Goal: Transaction & Acquisition: Purchase product/service

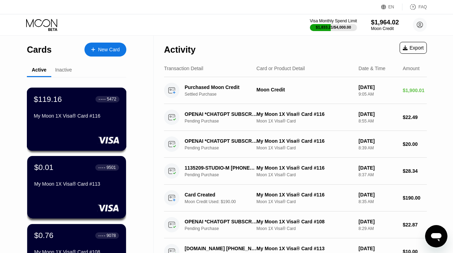
click at [68, 117] on div "My Moon 1X Visa® Card #116" at bounding box center [76, 116] width 85 height 6
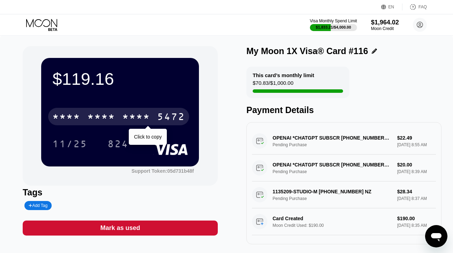
click at [68, 118] on div "* * * *" at bounding box center [66, 117] width 28 height 11
click at [68, 118] on div "4513" at bounding box center [66, 117] width 28 height 11
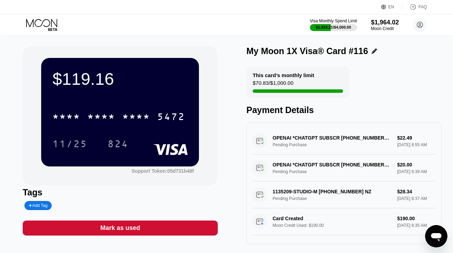
click at [48, 23] on icon at bounding box center [42, 25] width 32 height 12
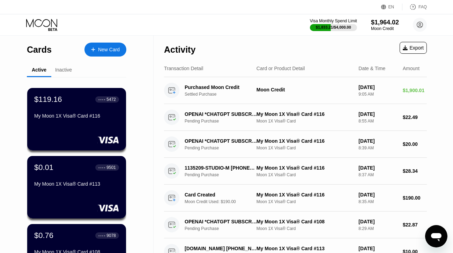
click at [76, 181] on div "My Moon 1X Visa® Card #113" at bounding box center [76, 184] width 85 height 6
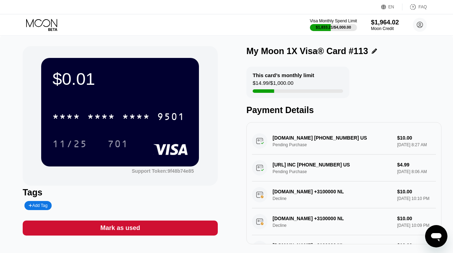
click at [144, 227] on div "Mark as used" at bounding box center [120, 227] width 195 height 15
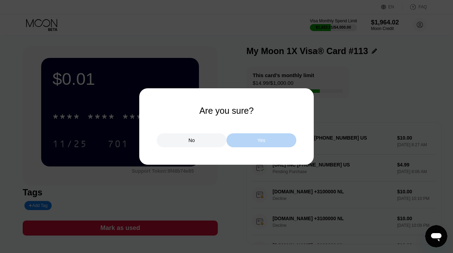
click at [250, 140] on div "Yes" at bounding box center [261, 140] width 70 height 14
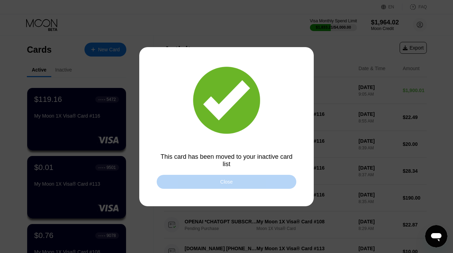
click at [210, 175] on div "Close" at bounding box center [226, 182] width 139 height 14
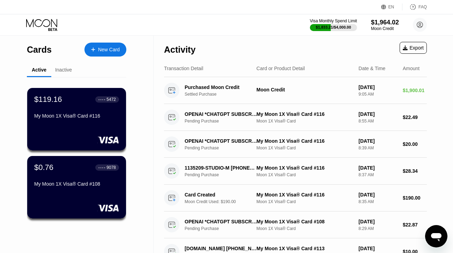
click at [73, 189] on div "My Moon 1X Visa® Card #108" at bounding box center [76, 185] width 85 height 8
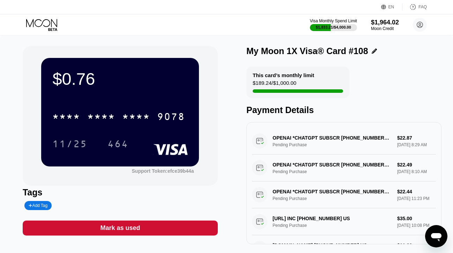
click at [120, 226] on div "Mark as used" at bounding box center [120, 228] width 40 height 8
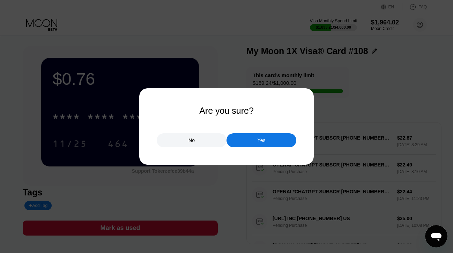
click at [261, 138] on div "Yes" at bounding box center [261, 140] width 8 height 6
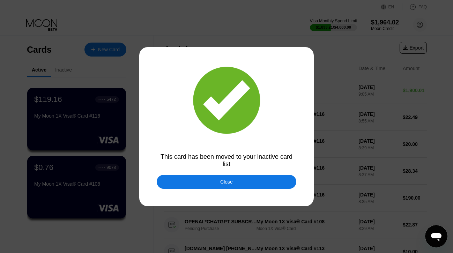
click at [205, 179] on div "Close" at bounding box center [226, 182] width 139 height 14
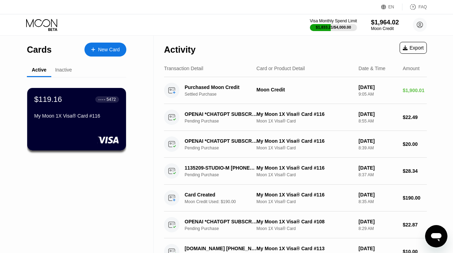
click at [65, 121] on div "My Moon 1X Visa® Card #116" at bounding box center [76, 117] width 85 height 8
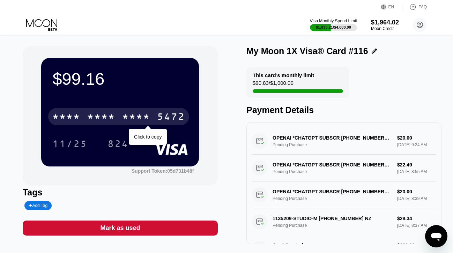
click at [73, 120] on div "* * * *" at bounding box center [66, 117] width 28 height 11
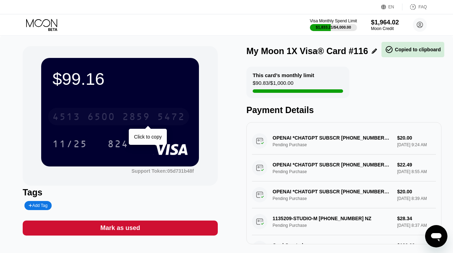
click at [73, 120] on div "4513" at bounding box center [66, 117] width 28 height 11
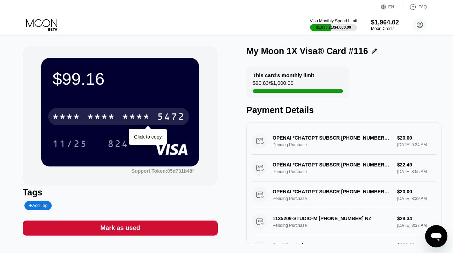
click at [91, 116] on div "* * * *" at bounding box center [101, 117] width 28 height 11
click at [91, 116] on div "6500" at bounding box center [101, 117] width 28 height 11
click at [101, 121] on div "* * * *" at bounding box center [101, 117] width 28 height 11
click at [92, 117] on div "6500" at bounding box center [101, 117] width 28 height 11
click at [92, 117] on div "* * * *" at bounding box center [101, 117] width 28 height 11
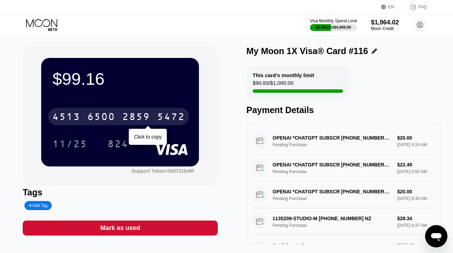
click at [105, 114] on div "6500" at bounding box center [101, 117] width 28 height 11
click at [105, 114] on div "* * * *" at bounding box center [101, 117] width 28 height 11
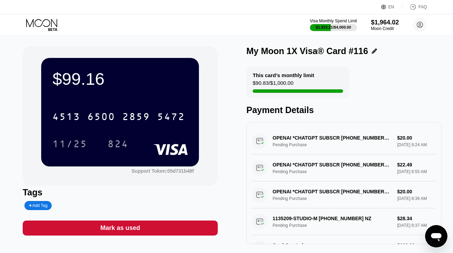
click at [42, 17] on div "Visa Monthly Spend Limit $1,833.21 / $4,000.00 $1,964.02 Moon Credit danydasste…" at bounding box center [226, 24] width 453 height 21
click at [42, 21] on icon at bounding box center [42, 25] width 32 height 12
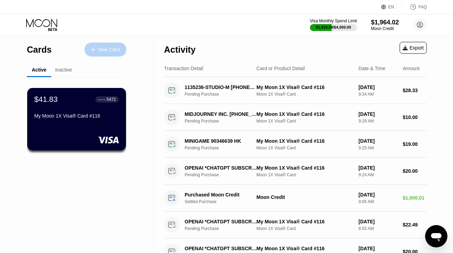
click at [98, 51] on div "New Card" at bounding box center [109, 50] width 22 height 6
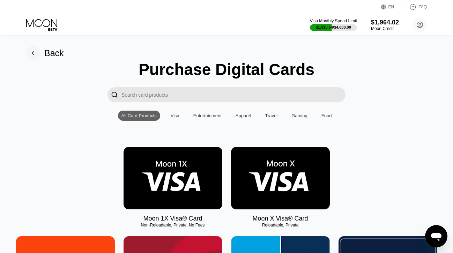
click at [131, 158] on img at bounding box center [172, 178] width 99 height 62
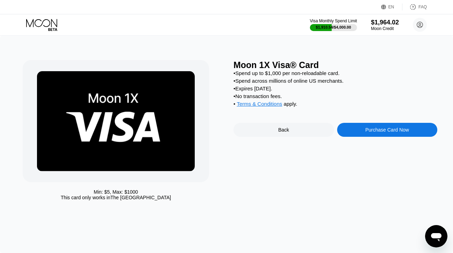
click at [350, 129] on div "Purchase Card Now" at bounding box center [387, 130] width 100 height 14
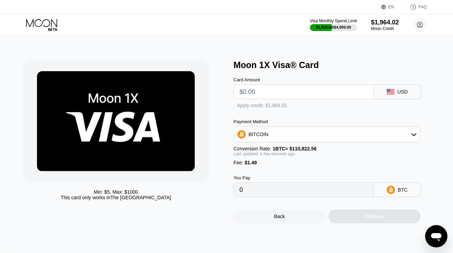
click at [267, 91] on input "text" at bounding box center [303, 92] width 128 height 14
type input "$1"
type input "0.00002247"
type input "$19"
type input "0.00018490"
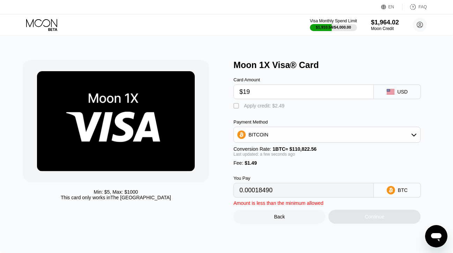
type input "$190"
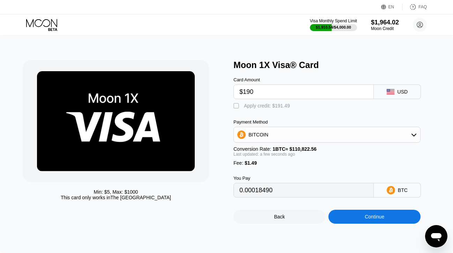
type input "0.00172790"
type input "$190"
click at [257, 108] on div "Apply credit: $191.49" at bounding box center [267, 106] width 46 height 6
type input "0"
click at [343, 221] on div "Continue" at bounding box center [374, 217] width 92 height 14
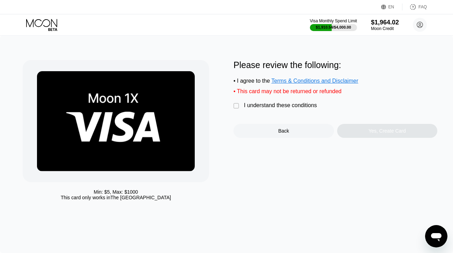
click at [304, 108] on div "I understand these conditions" at bounding box center [280, 105] width 73 height 6
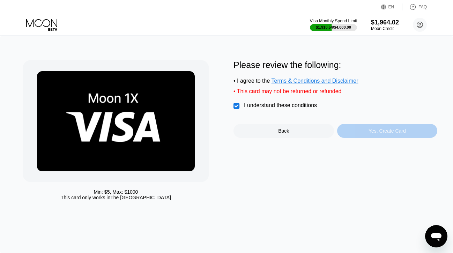
click at [355, 132] on div "Yes, Create Card" at bounding box center [387, 131] width 100 height 14
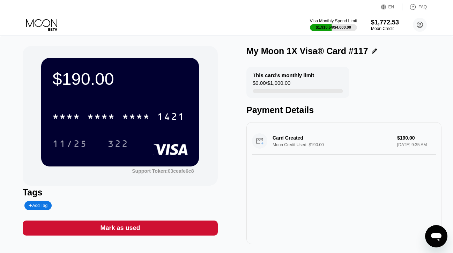
click at [50, 23] on icon at bounding box center [42, 25] width 32 height 12
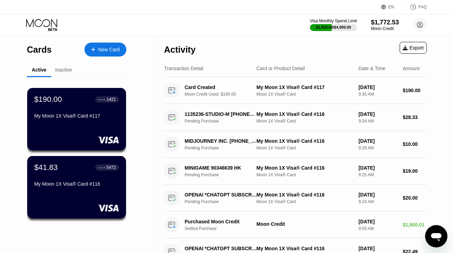
click at [84, 108] on div "$190.00 ● ● ● ● 1421 My Moon 1X Visa® Card #117" at bounding box center [76, 108] width 85 height 26
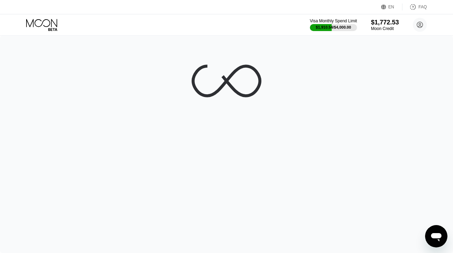
click at [50, 25] on icon at bounding box center [42, 25] width 32 height 12
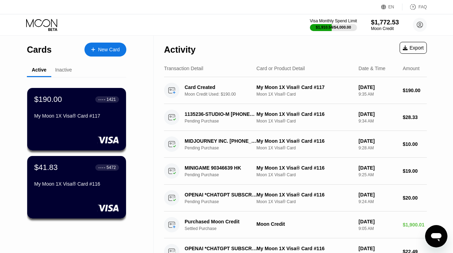
click at [73, 174] on div "$41.83 ● ● ● ● 5472 My Moon 1X Visa® Card #116" at bounding box center [76, 176] width 85 height 26
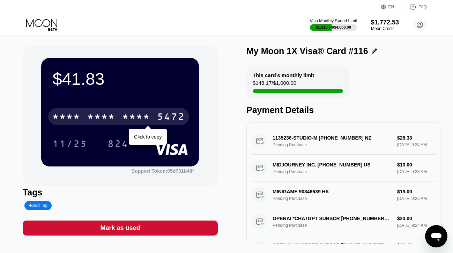
click at [100, 116] on div "* * * *" at bounding box center [101, 117] width 28 height 11
click at [100, 116] on div "6500" at bounding box center [101, 117] width 28 height 11
click at [100, 116] on div "* * * *" at bounding box center [101, 117] width 28 height 11
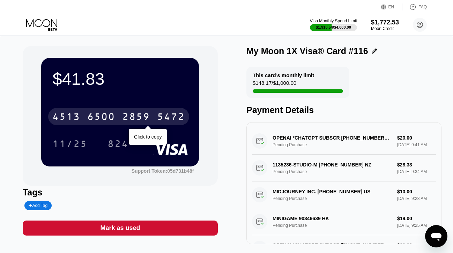
click at [117, 115] on div "[CREDIT_CARD_NUMBER]" at bounding box center [118, 116] width 141 height 17
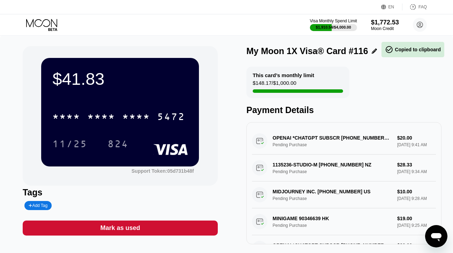
click at [36, 24] on icon at bounding box center [42, 25] width 32 height 12
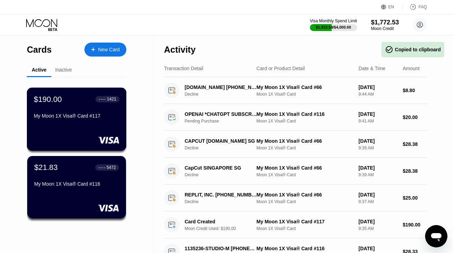
click at [65, 107] on div "$190.00 ● ● ● ● 1421 My Moon 1X Visa® Card #117" at bounding box center [76, 107] width 85 height 27
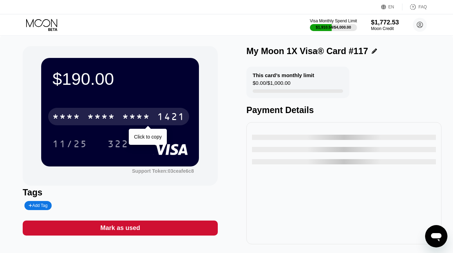
click at [81, 119] on div "* * * * * * * * * * * * 1421" at bounding box center [118, 116] width 141 height 17
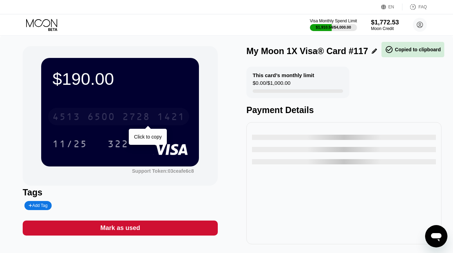
click at [81, 119] on div "4513 6500 2728 1421" at bounding box center [118, 116] width 141 height 17
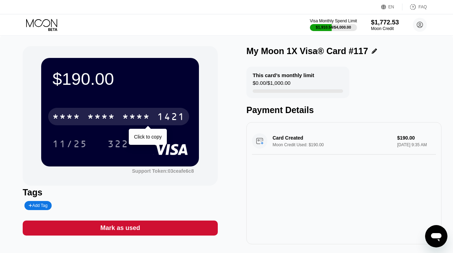
click at [105, 113] on div "* * * *" at bounding box center [101, 117] width 28 height 11
click at [105, 113] on div "6500" at bounding box center [101, 117] width 28 height 11
click at [104, 114] on div "* * * *" at bounding box center [101, 117] width 28 height 11
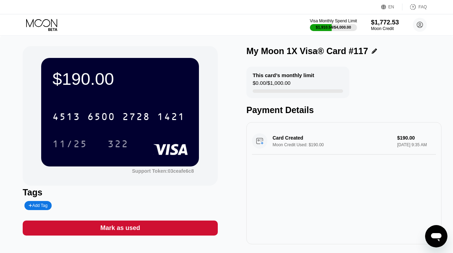
click at [45, 24] on icon at bounding box center [42, 25] width 32 height 12
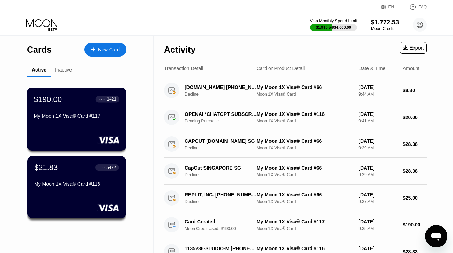
click at [64, 111] on div "$190.00 ● ● ● ● 1421 My Moon 1X Visa® Card #117" at bounding box center [76, 107] width 85 height 27
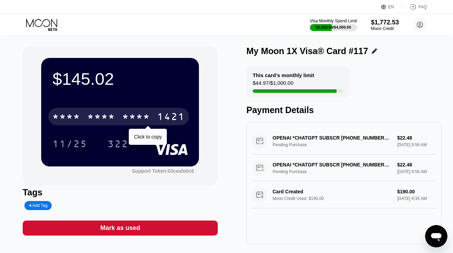
click at [97, 122] on div "* * * *" at bounding box center [101, 117] width 28 height 11
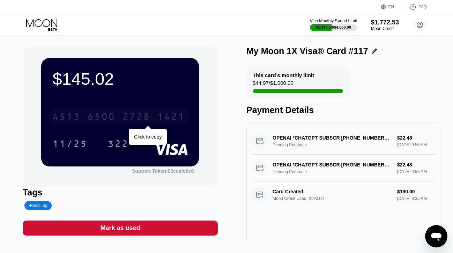
click at [92, 119] on div "6500" at bounding box center [101, 117] width 28 height 11
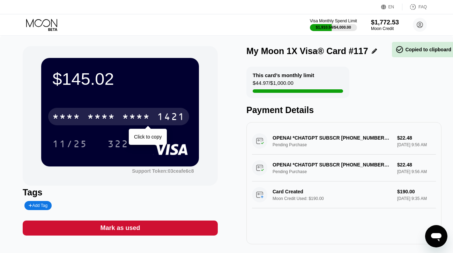
click at [92, 119] on div "* * * *" at bounding box center [101, 117] width 28 height 11
click at [98, 114] on div "6500" at bounding box center [101, 117] width 28 height 11
click at [98, 114] on div "* * * *" at bounding box center [101, 117] width 28 height 11
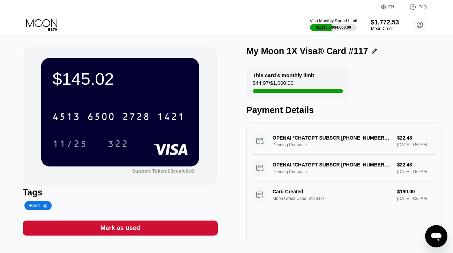
click at [47, 25] on icon at bounding box center [42, 25] width 32 height 12
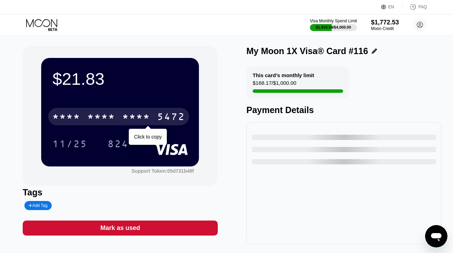
click at [108, 115] on div "* * * *" at bounding box center [101, 117] width 28 height 11
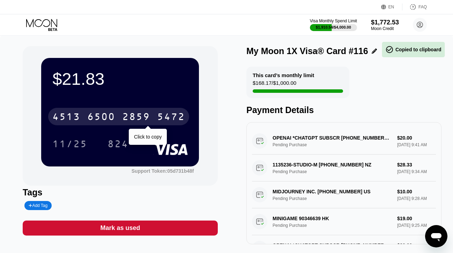
click at [108, 115] on div "6500" at bounding box center [101, 117] width 28 height 11
click at [108, 115] on div "* * * *" at bounding box center [101, 117] width 28 height 11
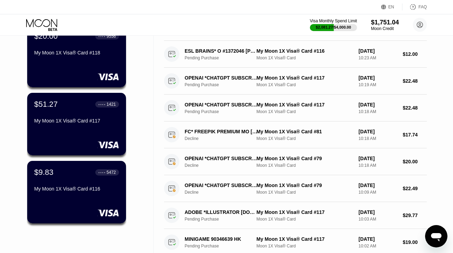
scroll to position [64, 0]
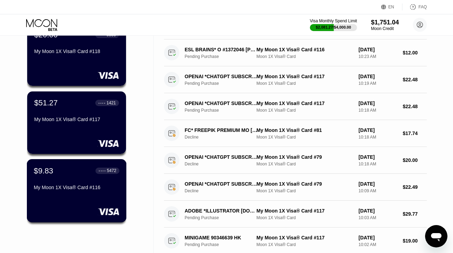
click at [66, 180] on div "$9.83 ● ● ● ● 5472 My Moon 1X Visa® Card #116" at bounding box center [76, 179] width 85 height 27
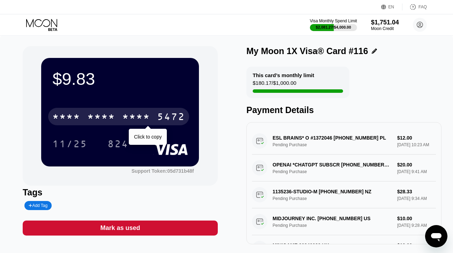
click at [114, 117] on div "* * * *" at bounding box center [101, 117] width 28 height 11
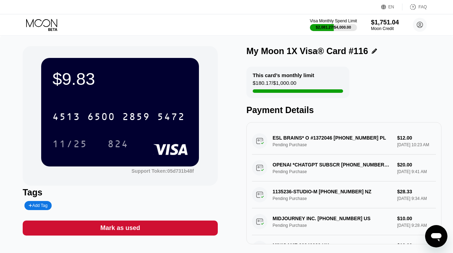
click at [141, 228] on div "Mark as used" at bounding box center [120, 227] width 195 height 15
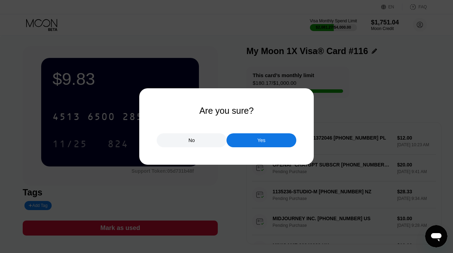
click at [245, 139] on div "Yes" at bounding box center [261, 140] width 70 height 14
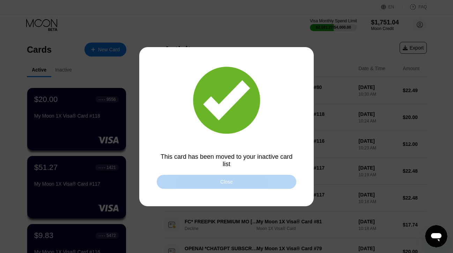
click at [273, 180] on div "Close" at bounding box center [226, 182] width 139 height 14
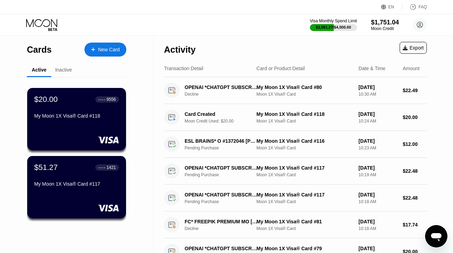
click at [97, 45] on div "New Card" at bounding box center [105, 50] width 42 height 14
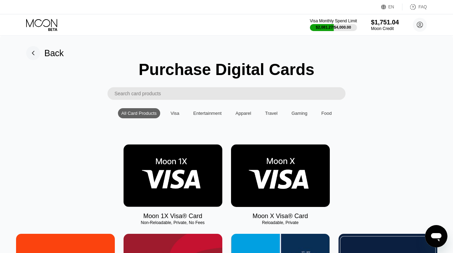
click at [152, 152] on img at bounding box center [172, 175] width 99 height 62
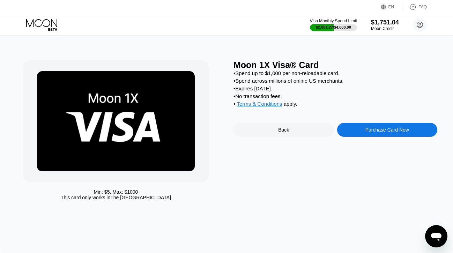
click at [360, 131] on div "Purchase Card Now" at bounding box center [387, 130] width 100 height 14
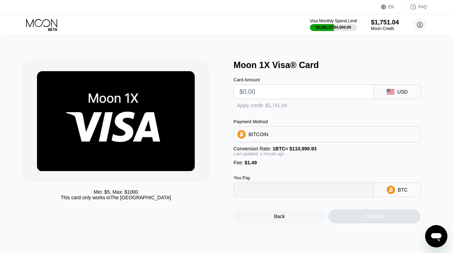
type input "0"
click at [274, 90] on input "text" at bounding box center [303, 92] width 128 height 14
type input "$190"
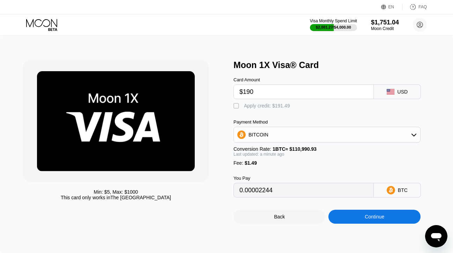
type input "0.00172528"
type input "$190"
click at [268, 104] on div "Apply credit: $191.49" at bounding box center [267, 106] width 46 height 6
type input "0"
click at [355, 210] on div "Continue" at bounding box center [374, 217] width 92 height 14
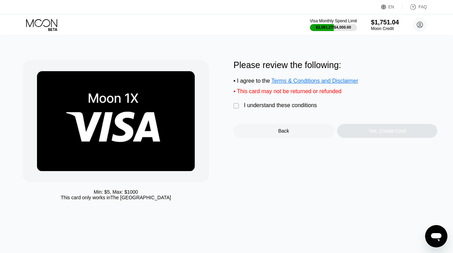
click at [301, 105] on div "I understand these conditions" at bounding box center [280, 105] width 73 height 6
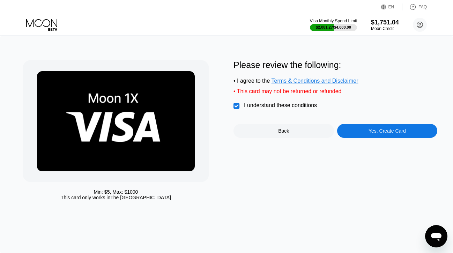
click at [364, 132] on div "Yes, Create Card" at bounding box center [387, 131] width 100 height 14
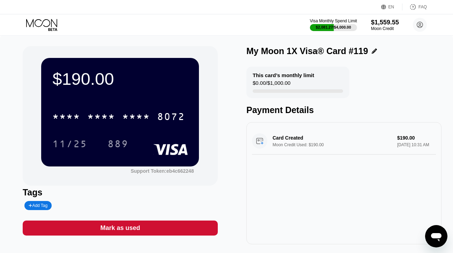
click at [35, 20] on icon at bounding box center [42, 25] width 32 height 12
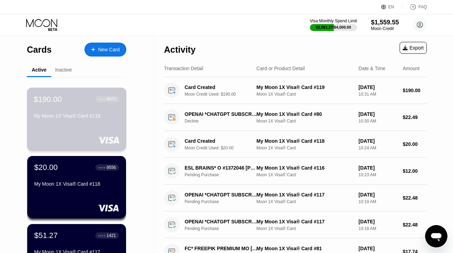
click at [61, 131] on div "$190.00 ● ● ● ● 8072 My Moon 1X Visa® Card #119" at bounding box center [77, 119] width 100 height 63
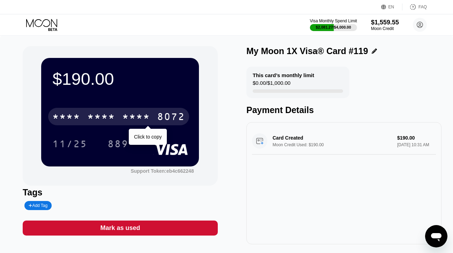
click at [73, 110] on div "* * * * * * * * * * * * 8072" at bounding box center [118, 116] width 141 height 17
click at [73, 114] on div "4513" at bounding box center [66, 117] width 28 height 11
click at [73, 120] on div "* * * *" at bounding box center [66, 117] width 28 height 11
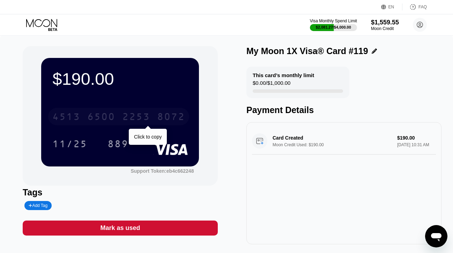
click at [68, 117] on div "4513" at bounding box center [66, 117] width 28 height 11
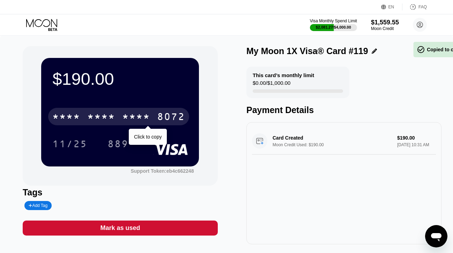
click at [68, 117] on div "* * * *" at bounding box center [66, 117] width 28 height 11
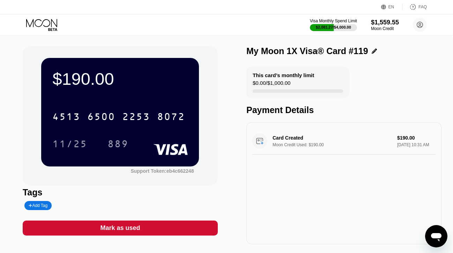
click at [53, 22] on icon at bounding box center [41, 23] width 31 height 8
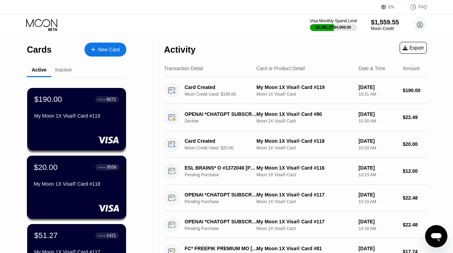
click at [88, 190] on div "$20.00 ● ● ● ● 9556 My Moon 1X Visa® Card #118" at bounding box center [77, 186] width 100 height 63
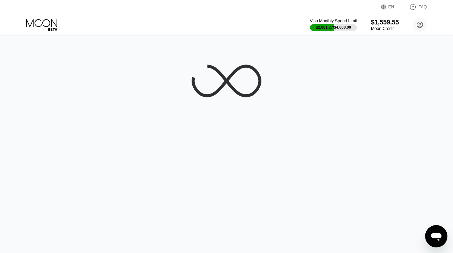
click at [46, 27] on icon at bounding box center [42, 25] width 32 height 12
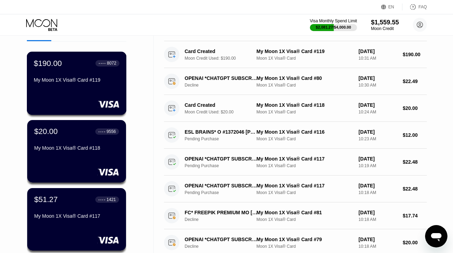
scroll to position [39, 0]
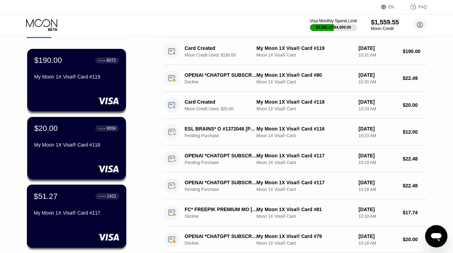
click at [67, 198] on div "$51.27 ● ● ● ● 1421" at bounding box center [76, 195] width 85 height 9
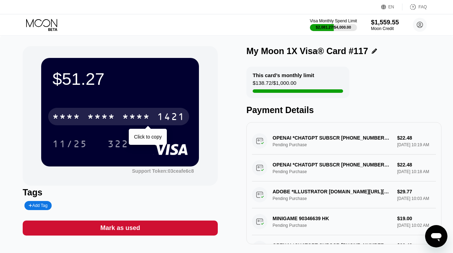
click at [120, 120] on div "* * * * * * * * * * * * 1421" at bounding box center [118, 116] width 141 height 17
click at [120, 120] on div "4513 6500 2728 1421" at bounding box center [118, 116] width 141 height 17
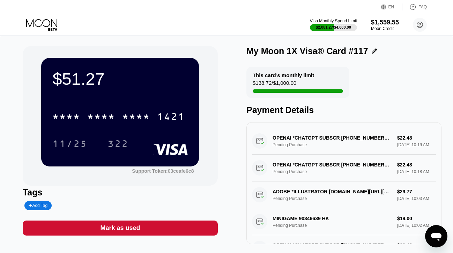
click at [48, 24] on icon at bounding box center [42, 25] width 32 height 12
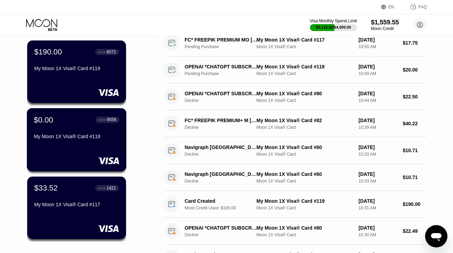
scroll to position [50, 0]
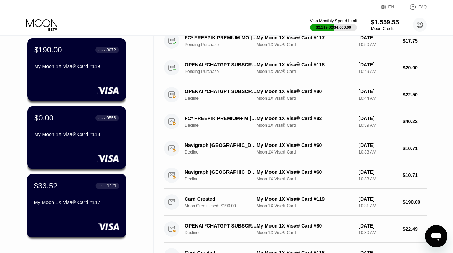
click at [69, 203] on div "My Moon 1X Visa® Card #117" at bounding box center [76, 202] width 85 height 6
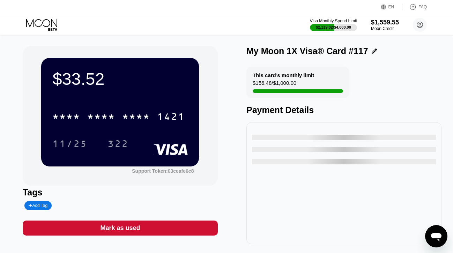
click at [44, 20] on icon at bounding box center [42, 25] width 32 height 12
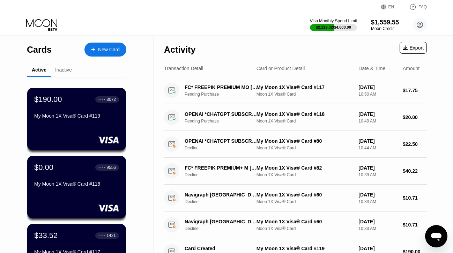
click at [61, 107] on div "$190.00 ● ● ● ● 8072 My Moon 1X Visa® Card #119" at bounding box center [76, 108] width 85 height 26
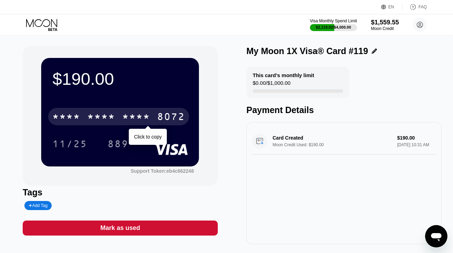
click at [84, 119] on div "* * * * * * * * * * * * 8072" at bounding box center [118, 116] width 141 height 17
click at [84, 119] on div "4513 6500 2253 8072" at bounding box center [118, 116] width 141 height 17
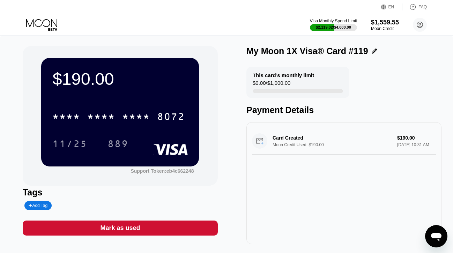
click at [46, 23] on icon at bounding box center [42, 25] width 32 height 12
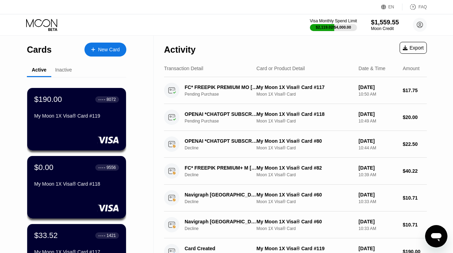
click at [103, 46] on div "New Card" at bounding box center [105, 50] width 42 height 14
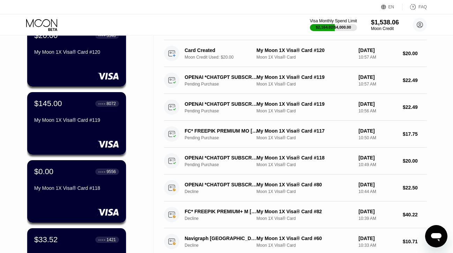
scroll to position [76, 0]
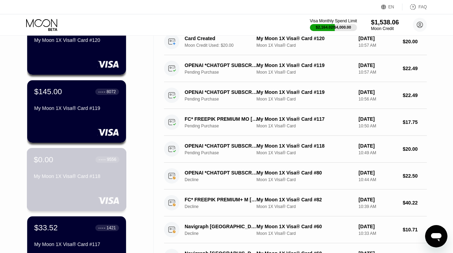
click at [76, 187] on div "$0.00 ● ● ● ● 9556 My Moon 1X Visa® Card #118" at bounding box center [77, 179] width 100 height 63
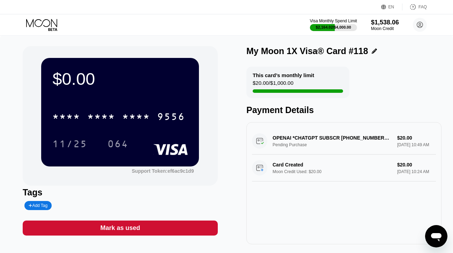
click at [132, 228] on div "Mark as used" at bounding box center [120, 228] width 40 height 8
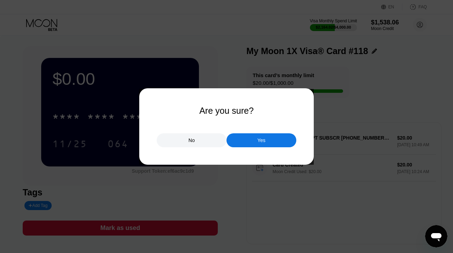
click at [236, 140] on div "Yes" at bounding box center [261, 140] width 70 height 14
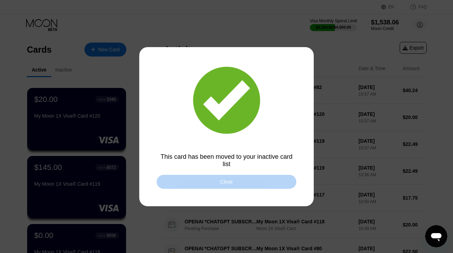
click at [220, 182] on div "Close" at bounding box center [226, 182] width 13 height 6
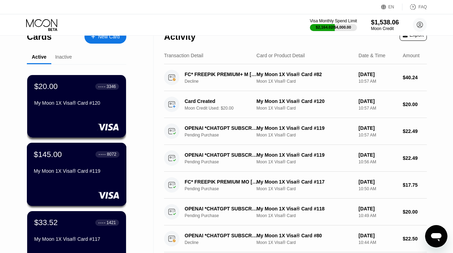
scroll to position [21, 0]
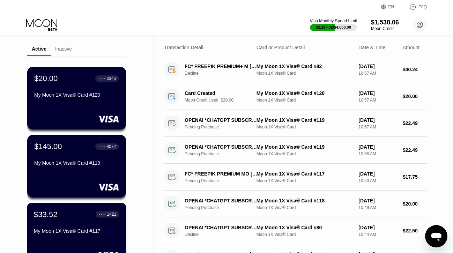
click at [71, 219] on div "$33.52 ● ● ● ● 1421 My Moon 1X Visa® Card #117" at bounding box center [76, 223] width 85 height 27
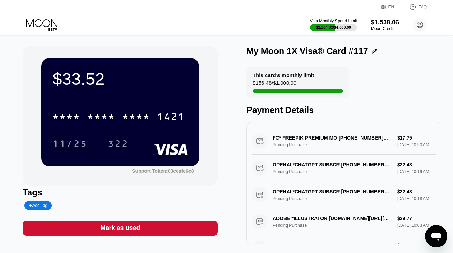
click at [39, 21] on icon at bounding box center [42, 25] width 32 height 12
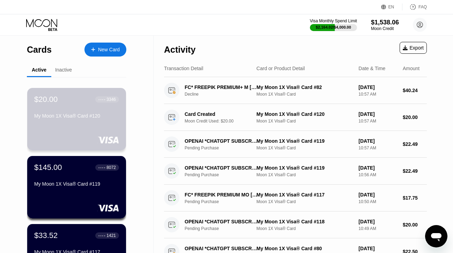
click at [66, 102] on div "$20.00 ● ● ● ● 3346" at bounding box center [76, 99] width 85 height 9
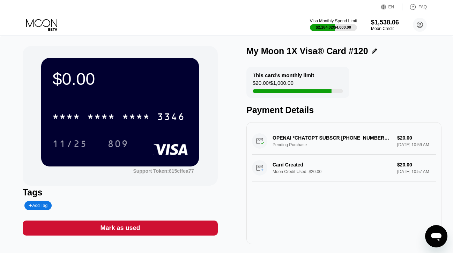
click at [100, 225] on div "Mark as used" at bounding box center [120, 228] width 40 height 8
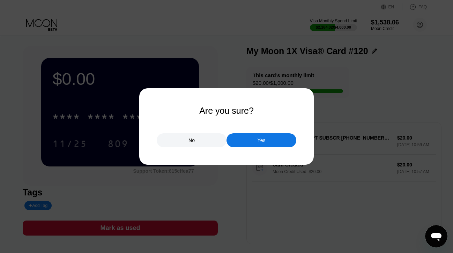
click at [241, 141] on div "Yes" at bounding box center [261, 140] width 70 height 14
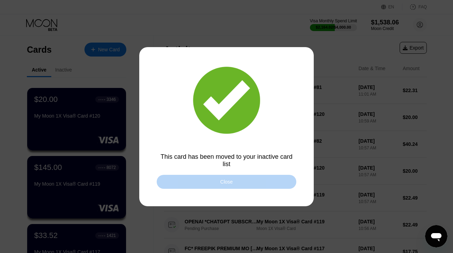
click at [215, 180] on div "Close" at bounding box center [226, 182] width 139 height 14
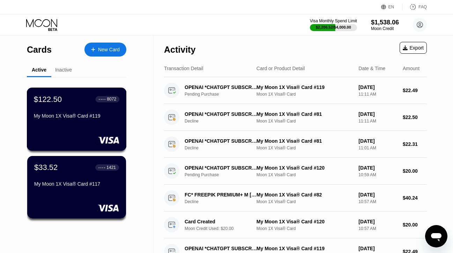
click at [78, 123] on div "$122.50 ● ● ● ● 8072 My Moon 1X Visa® Card #119" at bounding box center [77, 119] width 100 height 63
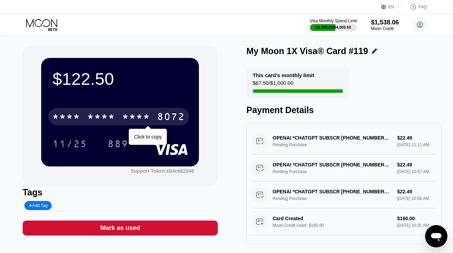
click at [150, 119] on div "* * * *" at bounding box center [136, 117] width 28 height 11
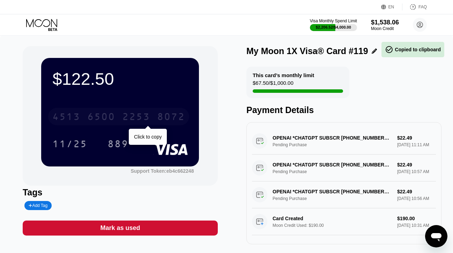
click at [140, 117] on div "2253" at bounding box center [136, 117] width 28 height 11
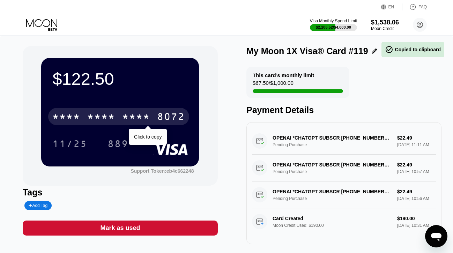
click at [140, 117] on div "* * * *" at bounding box center [136, 117] width 28 height 11
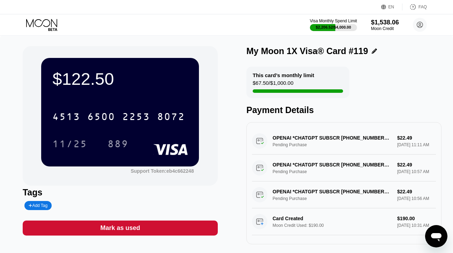
click at [48, 20] on icon at bounding box center [41, 23] width 31 height 8
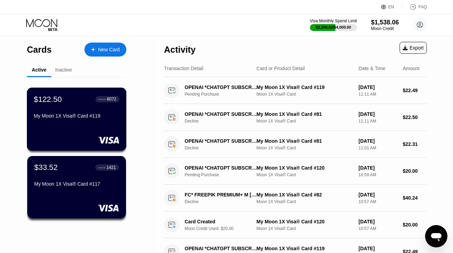
click at [70, 126] on div "$122.50 ● ● ● ● 8072 My Moon 1X Visa® Card #119" at bounding box center [77, 119] width 100 height 63
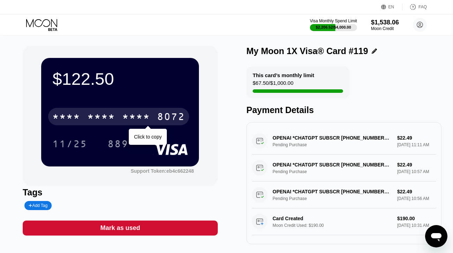
click at [70, 117] on div "* * * *" at bounding box center [66, 117] width 28 height 11
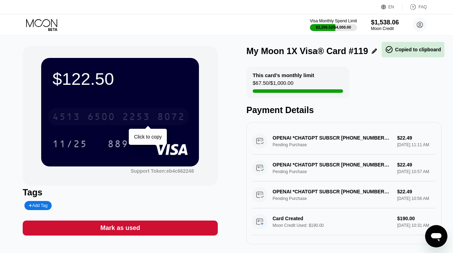
click at [70, 117] on div "4513" at bounding box center [66, 117] width 28 height 11
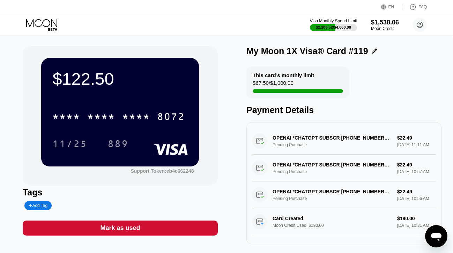
click at [48, 24] on icon at bounding box center [42, 25] width 32 height 12
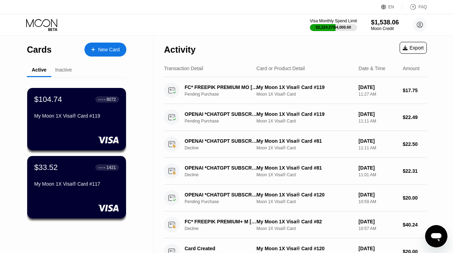
click at [42, 26] on icon at bounding box center [42, 25] width 32 height 12
click at [67, 107] on div "$104.74 ● ● ● ● 8072 My Moon 1X Visa® Card #119" at bounding box center [76, 108] width 85 height 26
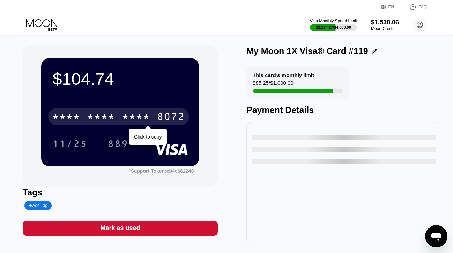
click at [115, 111] on div "* * * * * * * * * * * * 8072" at bounding box center [118, 116] width 141 height 17
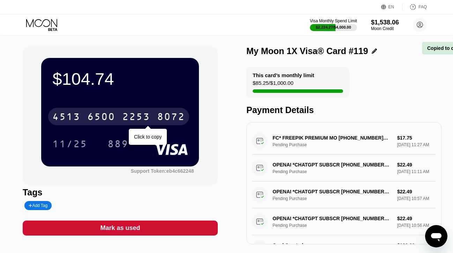
click at [115, 111] on div "[CREDIT_CARD_NUMBER]" at bounding box center [118, 116] width 141 height 17
click at [79, 120] on div "* * * *" at bounding box center [66, 117] width 28 height 11
click at [79, 120] on div "4513" at bounding box center [66, 117] width 28 height 11
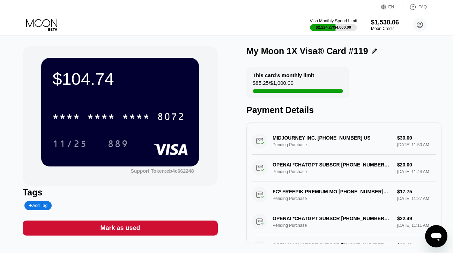
click at [47, 21] on icon at bounding box center [42, 25] width 32 height 12
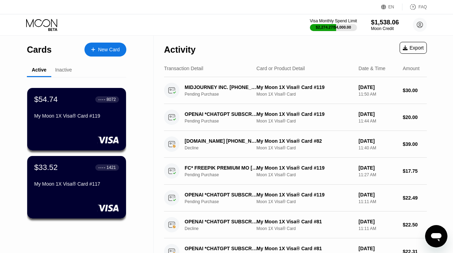
click at [100, 47] on div "New Card" at bounding box center [109, 50] width 22 height 6
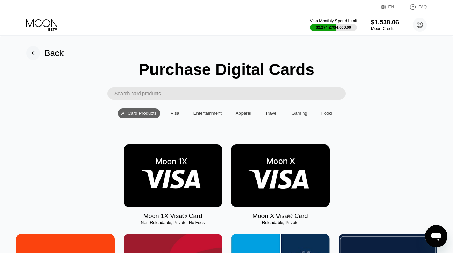
click at [151, 170] on img at bounding box center [172, 175] width 99 height 62
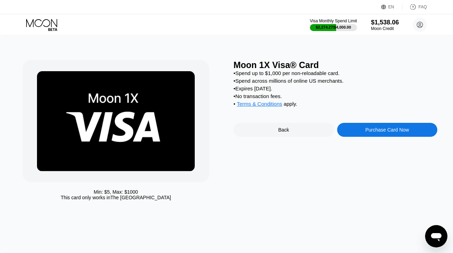
click at [355, 129] on div "Purchase Card Now" at bounding box center [387, 130] width 100 height 14
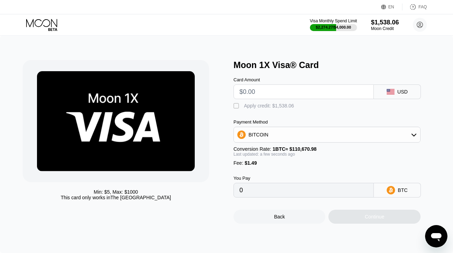
click at [294, 92] on input "text" at bounding box center [303, 92] width 128 height 14
type input "$190"
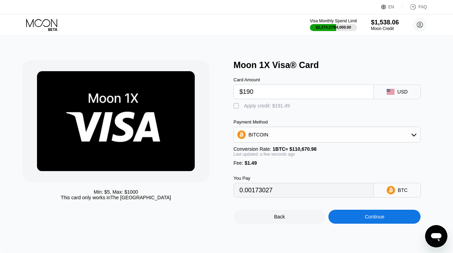
type input "0.00173027"
click at [278, 105] on div "Apply credit: $191.49" at bounding box center [267, 106] width 46 height 6
click at [348, 215] on div "Continue" at bounding box center [374, 217] width 92 height 14
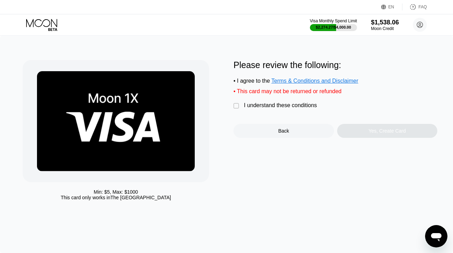
click at [287, 107] on div "I understand these conditions" at bounding box center [280, 105] width 73 height 6
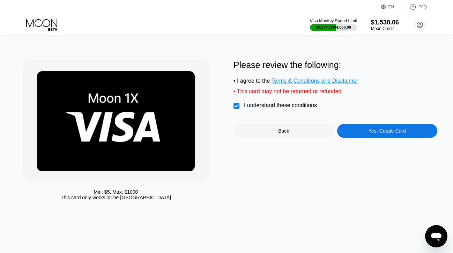
click at [345, 125] on div "Yes, Create Card" at bounding box center [387, 131] width 100 height 14
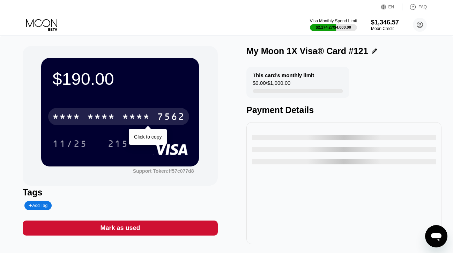
click at [150, 117] on div "* * * *" at bounding box center [136, 117] width 28 height 11
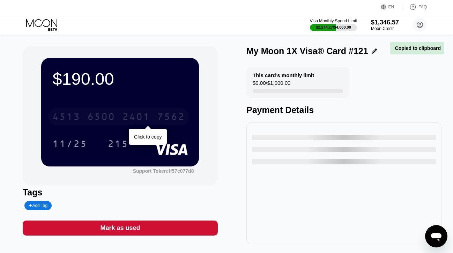
click at [141, 116] on div "2401" at bounding box center [136, 117] width 28 height 11
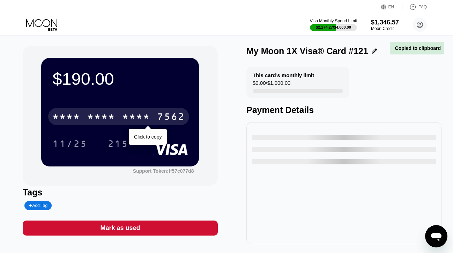
click at [141, 116] on div "* * * *" at bounding box center [136, 117] width 28 height 11
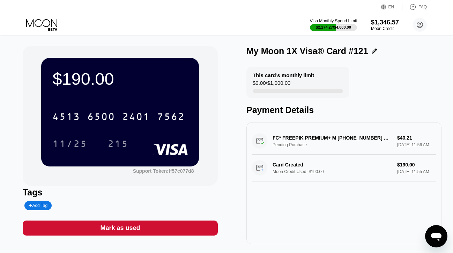
drag, startPoint x: 51, startPoint y: 22, endPoint x: 50, endPoint y: 31, distance: 9.2
click at [51, 22] on icon at bounding box center [41, 23] width 31 height 8
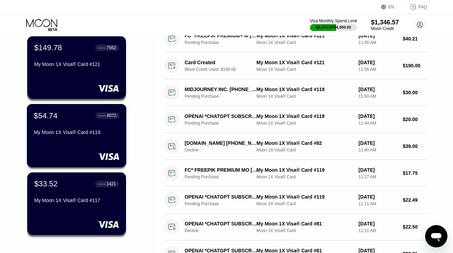
scroll to position [56, 0]
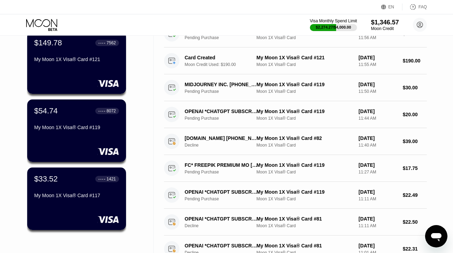
click at [72, 195] on div "My Moon 1X Visa® Card #117" at bounding box center [76, 195] width 85 height 6
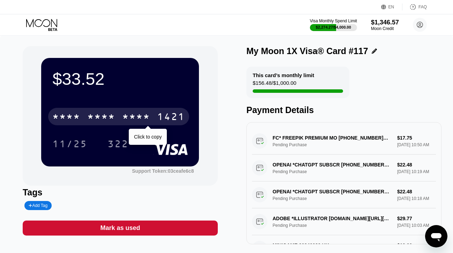
click at [115, 114] on div "* * * *" at bounding box center [101, 117] width 28 height 11
click at [115, 114] on div "6500" at bounding box center [101, 117] width 28 height 11
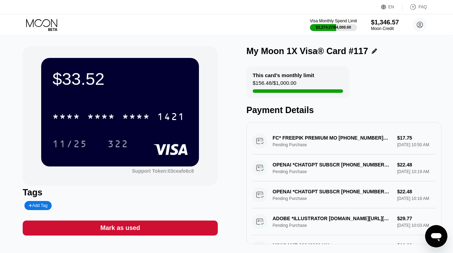
click at [48, 24] on icon at bounding box center [42, 25] width 32 height 12
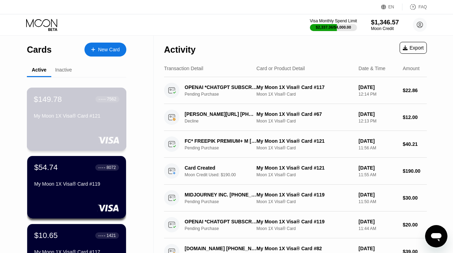
click at [62, 124] on div "$149.78 ● ● ● ● 7562 My Moon 1X Visa® Card #121" at bounding box center [77, 119] width 100 height 63
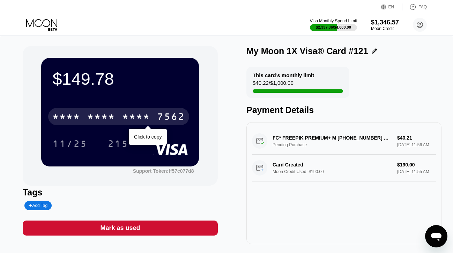
click at [75, 121] on div "* * * *" at bounding box center [66, 117] width 28 height 11
click at [75, 121] on div "4513" at bounding box center [66, 117] width 28 height 11
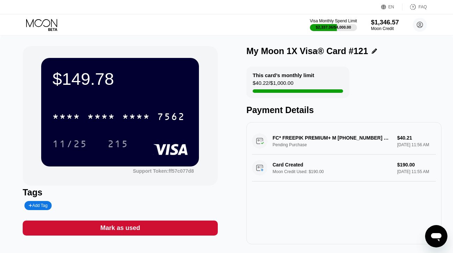
click at [35, 27] on icon at bounding box center [42, 25] width 32 height 12
